Goal: Task Accomplishment & Management: Complete application form

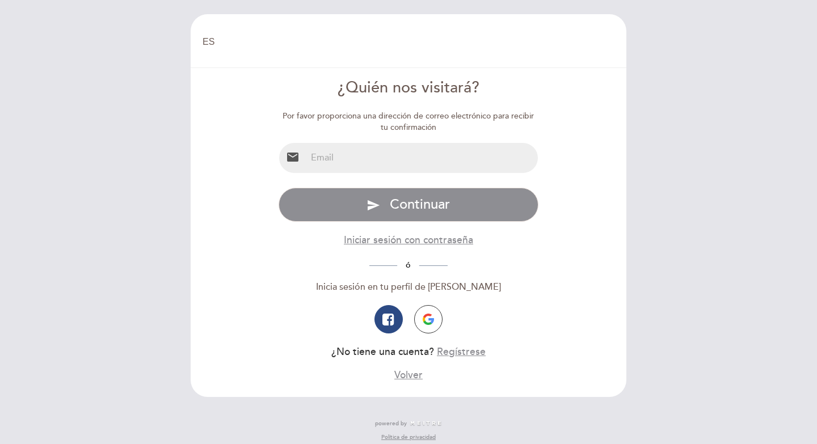
select select "es"
click at [347, 160] on input "email" at bounding box center [422, 158] width 232 height 30
type input "[EMAIL_ADDRESS][DOMAIN_NAME]"
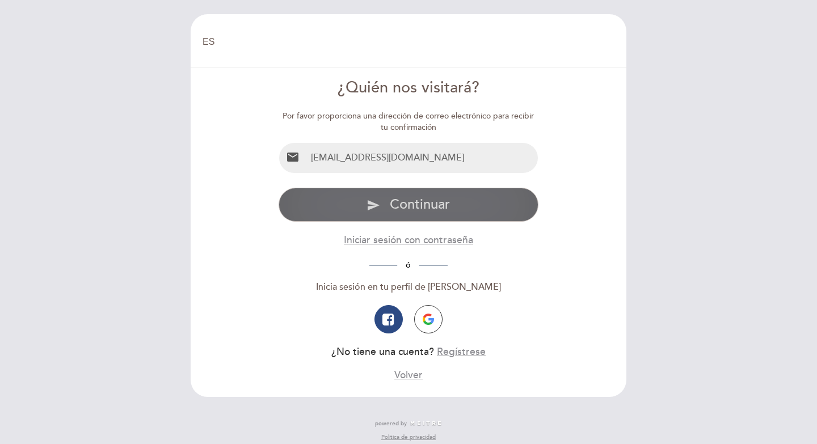
click at [389, 205] on button "send Continuar" at bounding box center [409, 205] width 261 height 34
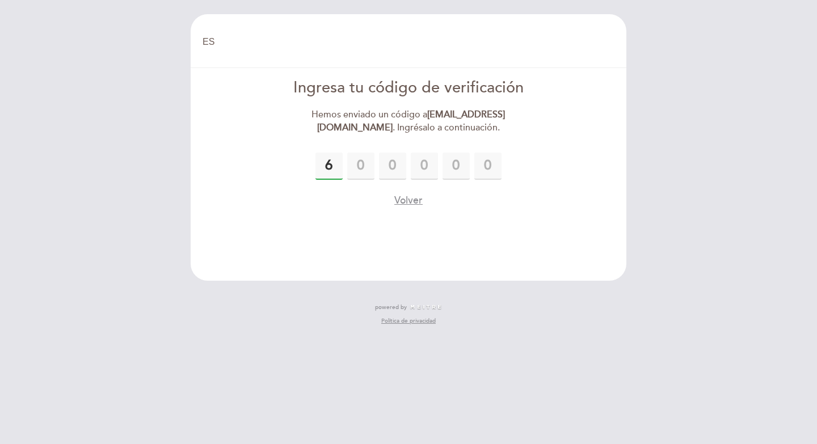
type input "6"
type input "8"
type input "5"
type input "7"
type input "2"
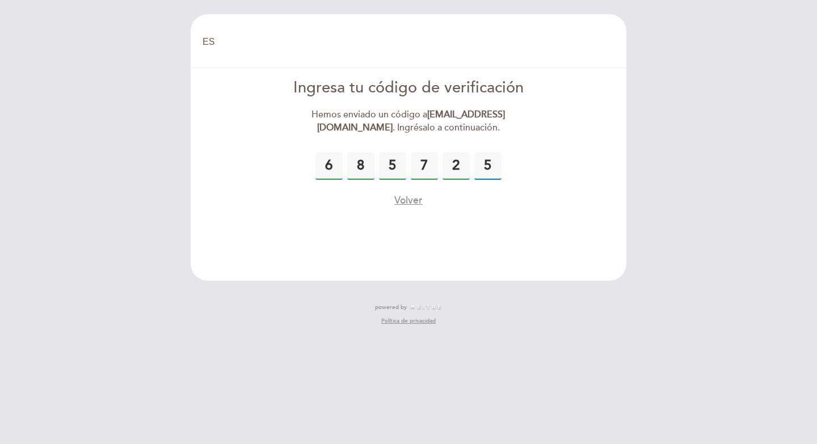
type input "5"
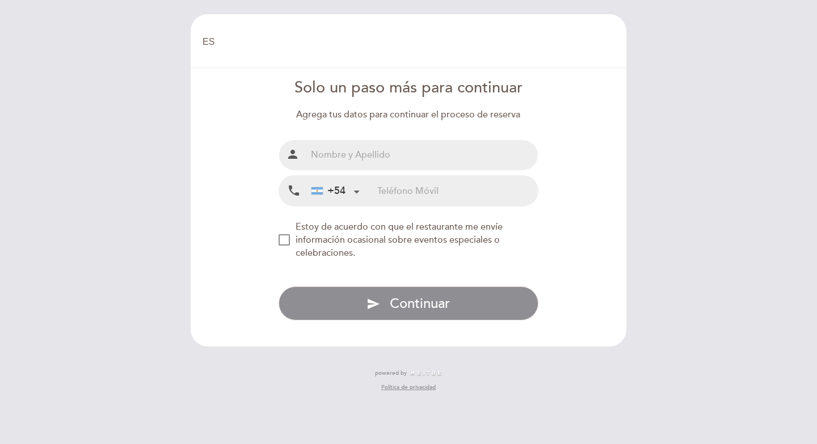
click at [443, 158] on input "text" at bounding box center [422, 155] width 232 height 30
type input "[PERSON_NAME]"
click at [384, 192] on input "tel" at bounding box center [457, 191] width 161 height 30
type input "1136772249"
click at [280, 238] on div "NEW_MODAL_AGREE_RESTAURANT_SEND_OCCASIONAL_INFO" at bounding box center [284, 239] width 11 height 11
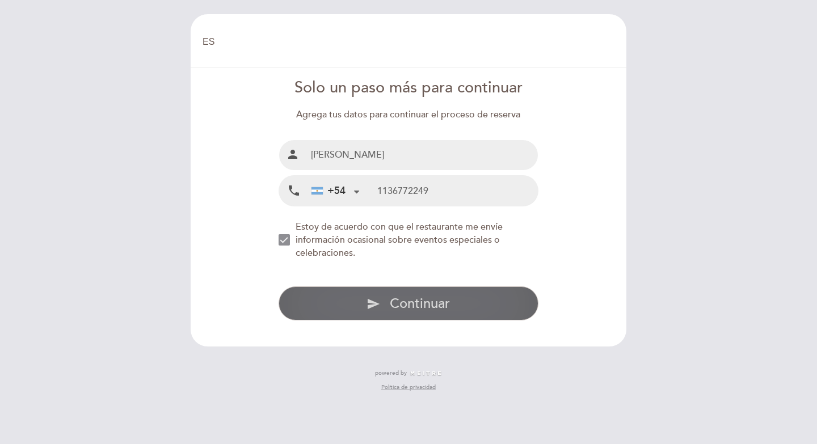
click at [368, 300] on icon "send" at bounding box center [374, 304] width 14 height 14
